Goal: Find specific page/section: Find specific page/section

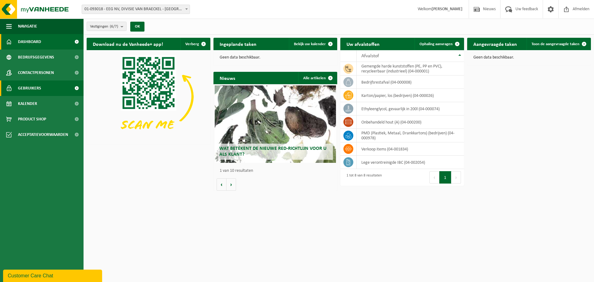
click at [41, 86] on link "Gebruikers" at bounding box center [42, 87] width 84 height 15
click at [26, 100] on span "Kalender" at bounding box center [27, 103] width 19 height 15
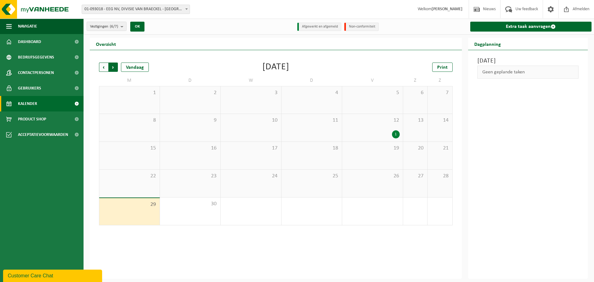
click at [101, 67] on span "Vorige" at bounding box center [103, 66] width 9 height 9
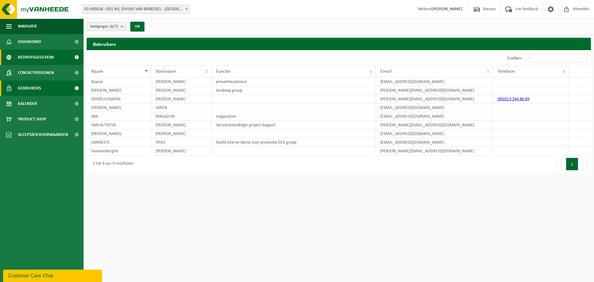
click at [43, 59] on span "Bedrijfsgegevens" at bounding box center [36, 56] width 36 height 15
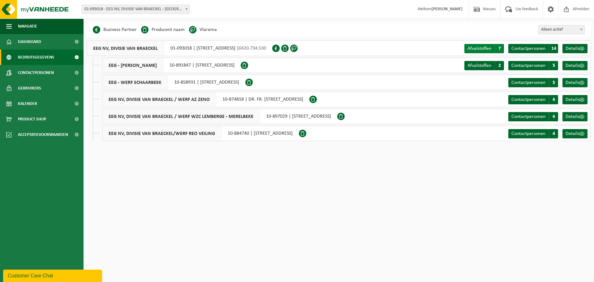
click at [486, 50] on span "Afvalstoffen" at bounding box center [479, 48] width 24 height 5
